Goal: Task Accomplishment & Management: Manage account settings

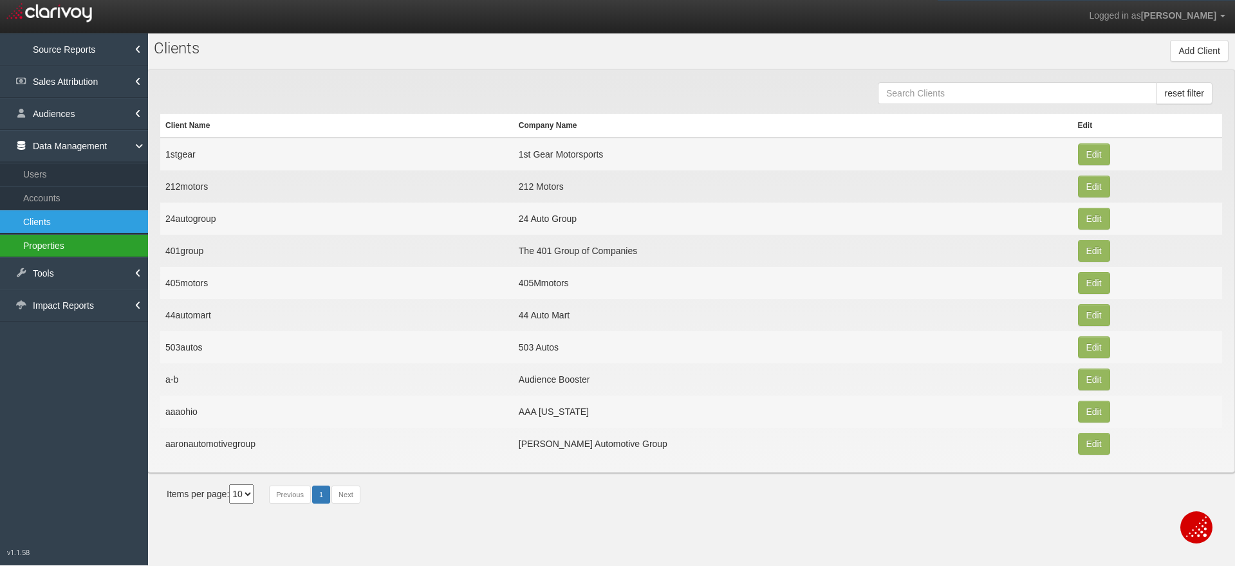
click at [43, 245] on link "Properties" at bounding box center [74, 245] width 148 height 23
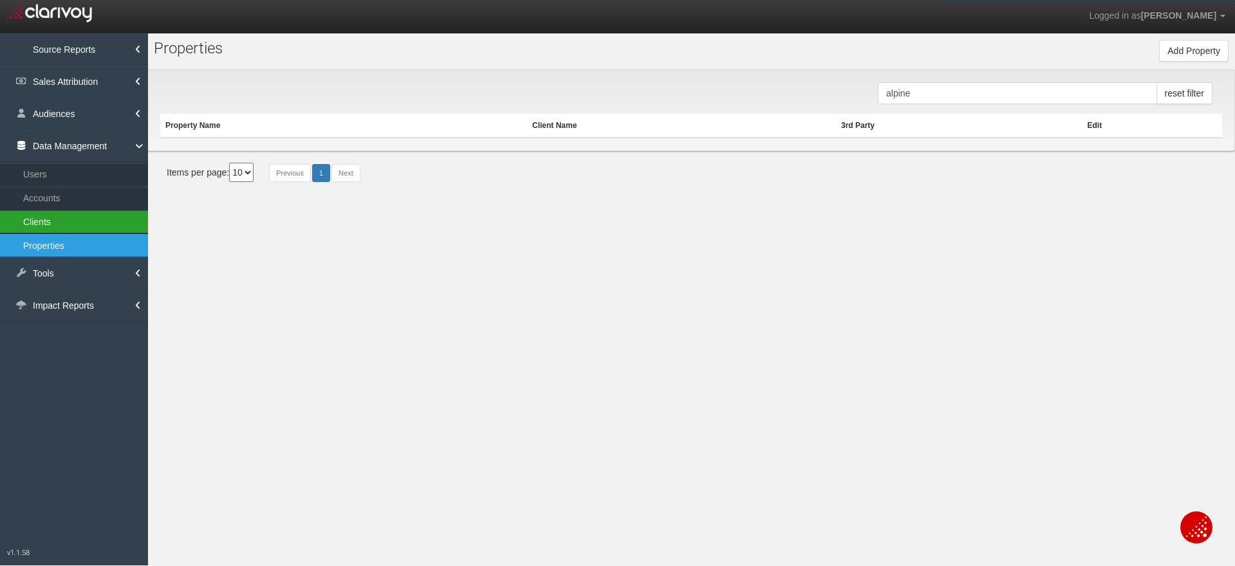
click at [45, 223] on link "Clients" at bounding box center [74, 221] width 148 height 23
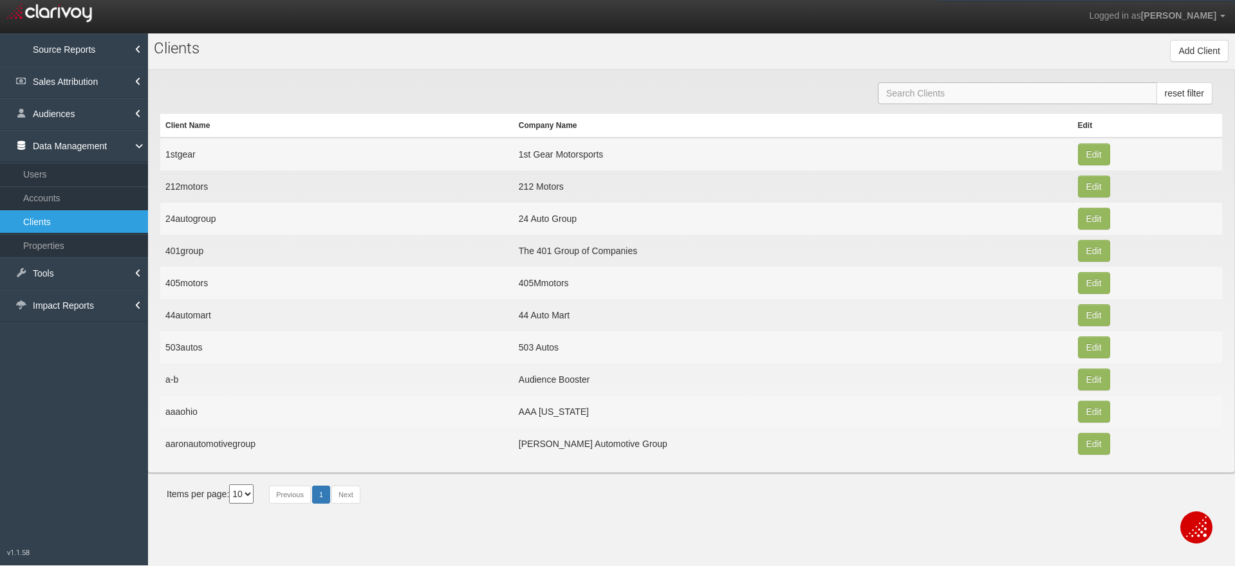
click at [944, 92] on input "text" at bounding box center [1017, 93] width 279 height 22
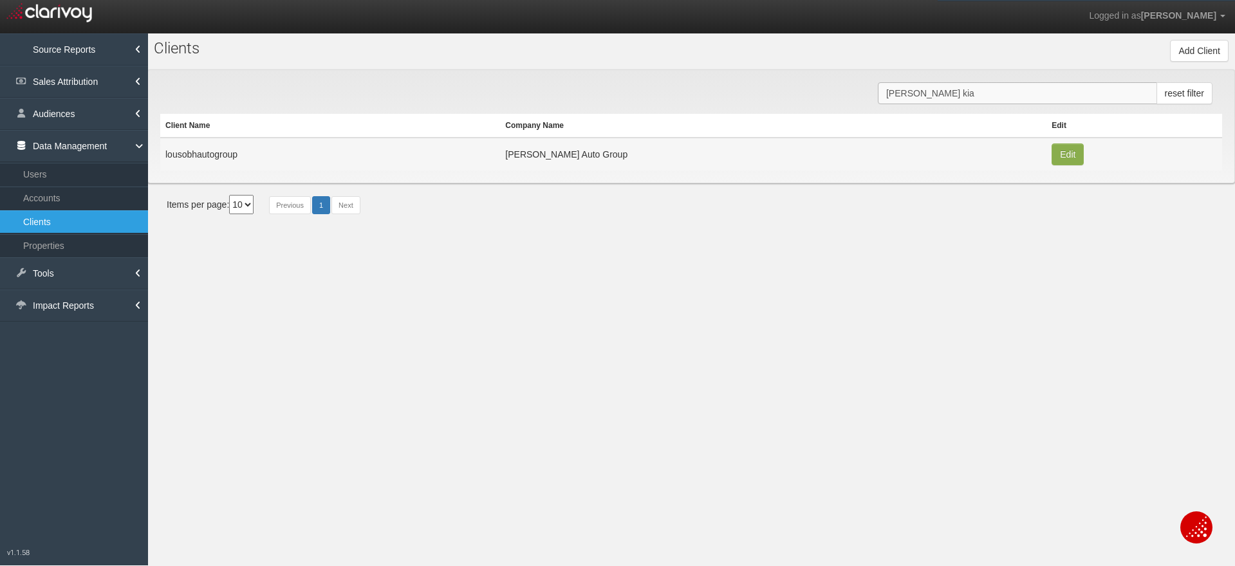
type input "[PERSON_NAME] kia"
click at [1054, 160] on button "Edit" at bounding box center [1068, 155] width 32 height 22
type input "lousobhautogroup"
type input "f4cff9b3d624823dff497c6b1a22e8ab70579a74"
type input "2267"
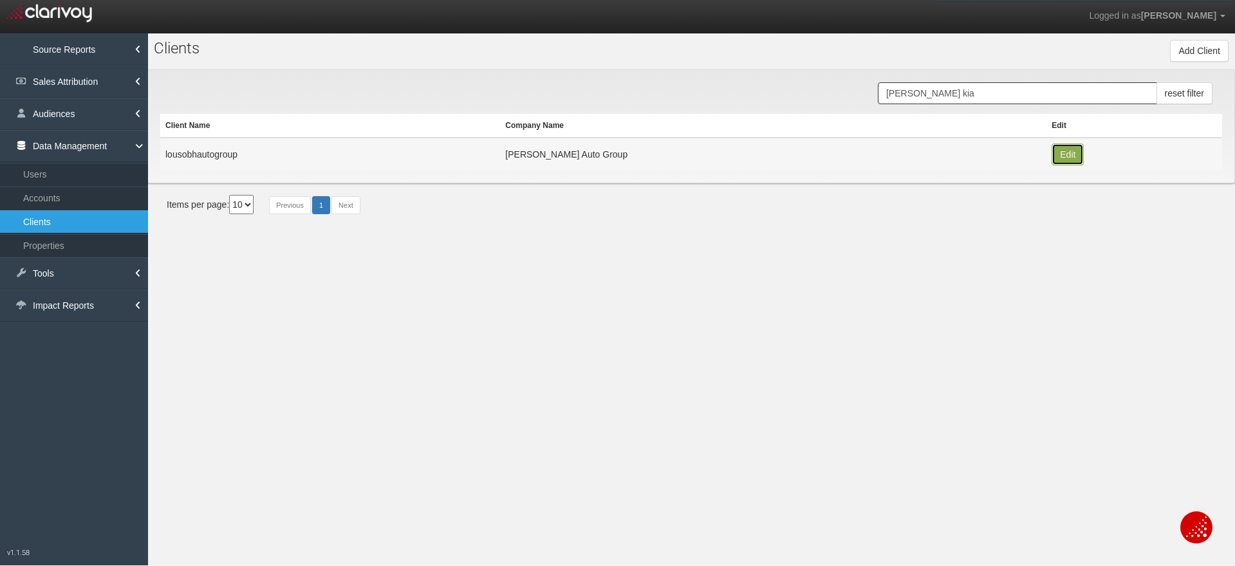
type input "[PERSON_NAME] Auto Group"
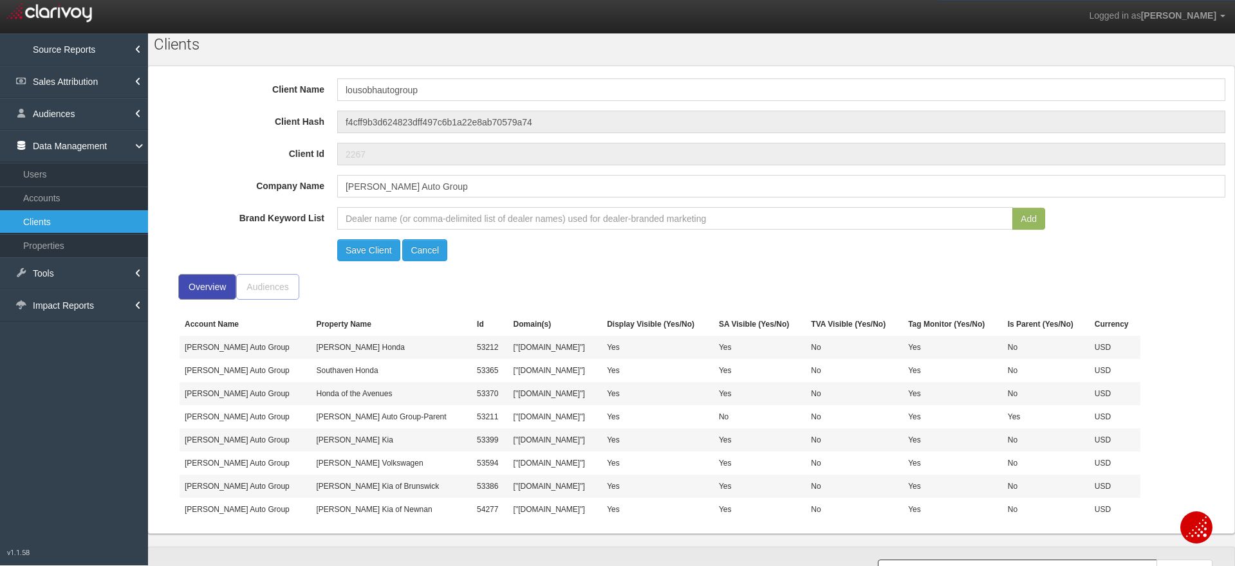
scroll to position [5, 0]
click at [1122, 250] on div "Save Client Cancel" at bounding box center [781, 249] width 901 height 22
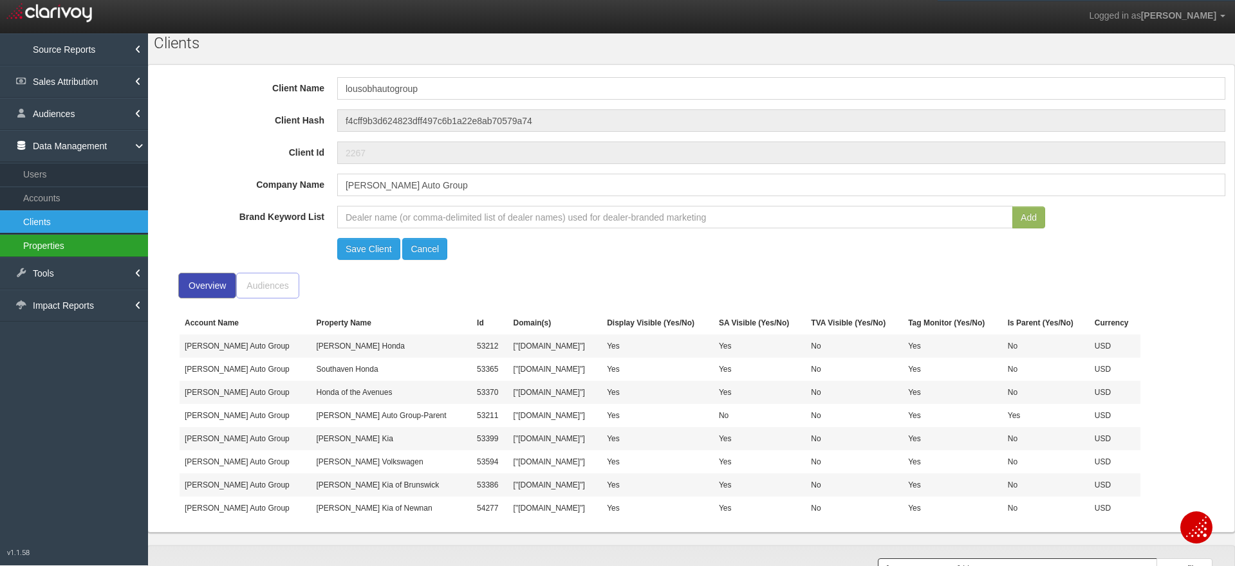
click at [38, 247] on link "Properties" at bounding box center [74, 245] width 148 height 23
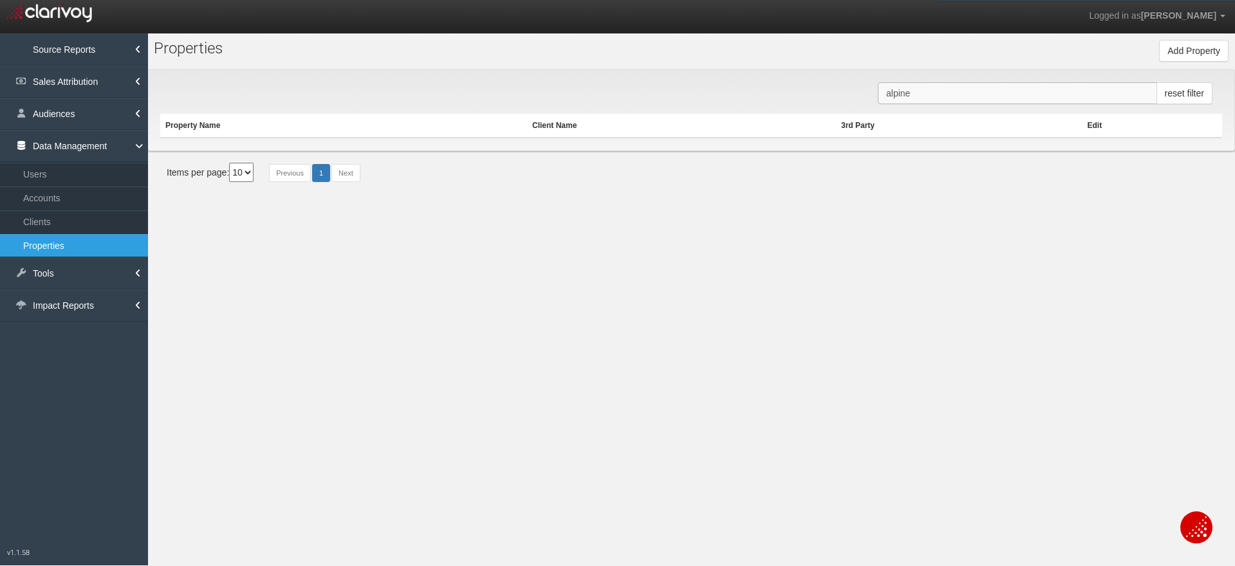
drag, startPoint x: 925, startPoint y: 92, endPoint x: 861, endPoint y: 94, distance: 64.4
click at [861, 94] on div "alpine reset filter Property Name Client Name 3rd Party Edit" at bounding box center [691, 111] width 1088 height 82
